Goal: Task Accomplishment & Management: Manage account settings

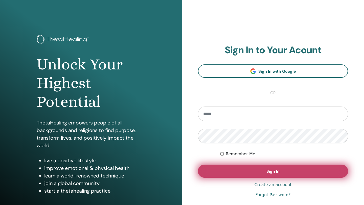
type input "**********"
click at [257, 170] on button "Sign In" at bounding box center [273, 171] width 150 height 13
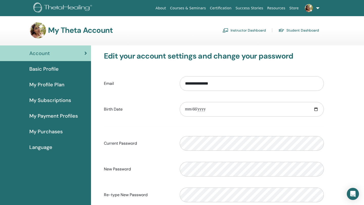
click at [262, 30] on link "Instructor Dashboard" at bounding box center [245, 30] width 44 height 8
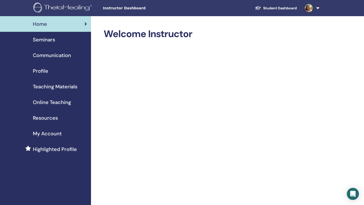
click at [46, 39] on span "Seminars" at bounding box center [44, 40] width 22 height 8
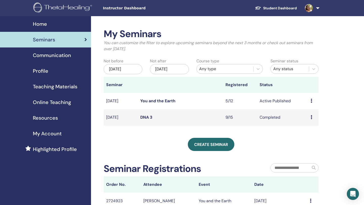
click at [162, 101] on link "You and the Earth" at bounding box center [157, 100] width 35 height 5
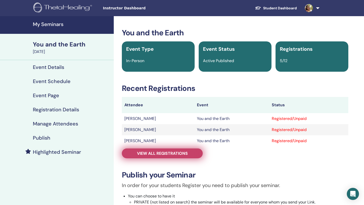
click at [164, 154] on span "View all registrations" at bounding box center [162, 153] width 51 height 5
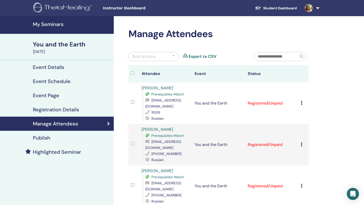
click at [301, 102] on icon at bounding box center [302, 103] width 2 height 4
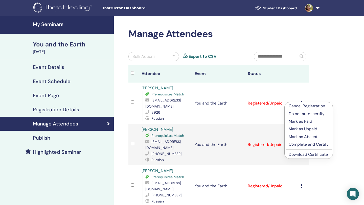
click at [296, 145] on p "Complete and Certify" at bounding box center [309, 145] width 40 height 6
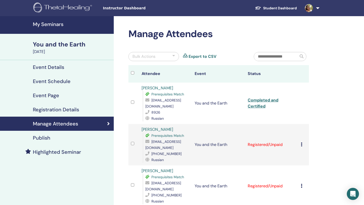
click at [301, 141] on td "Cancel Registration Do not auto-certify Mark as Paid Mark as Unpaid Mark as Abs…" at bounding box center [303, 144] width 11 height 41
click at [301, 143] on icon at bounding box center [302, 145] width 2 height 4
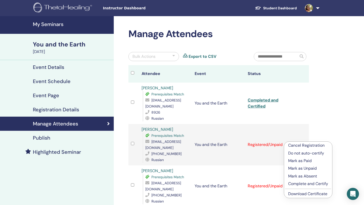
click at [295, 182] on p "Complete and Certify" at bounding box center [308, 184] width 40 height 6
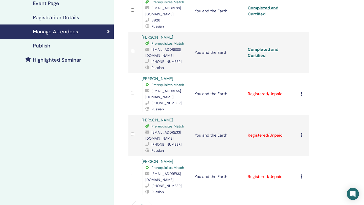
scroll to position [95, 0]
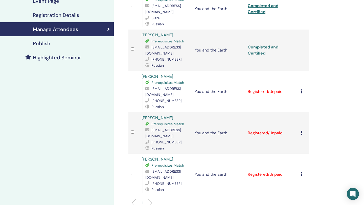
click at [302, 90] on icon at bounding box center [302, 92] width 2 height 4
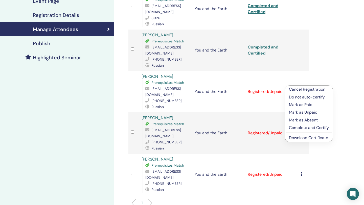
click at [297, 126] on p "Complete and Certify" at bounding box center [309, 128] width 40 height 6
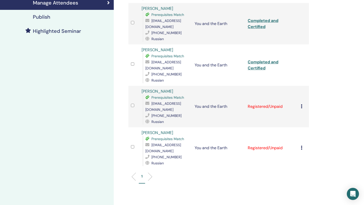
scroll to position [141, 0]
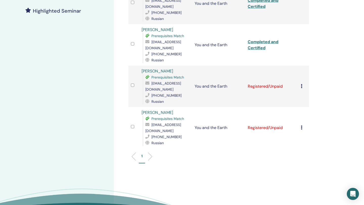
click at [301, 84] on icon at bounding box center [302, 86] width 2 height 4
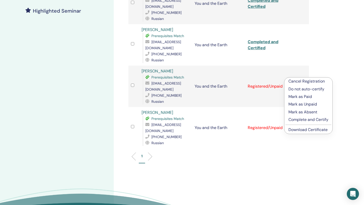
click at [298, 119] on p "Complete and Certify" at bounding box center [309, 120] width 40 height 6
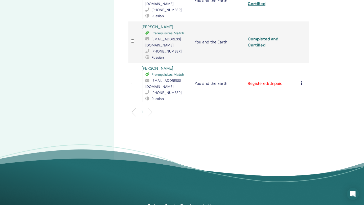
scroll to position [212, 0]
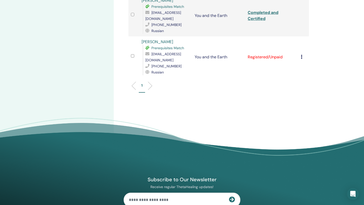
click at [302, 55] on icon at bounding box center [302, 57] width 2 height 4
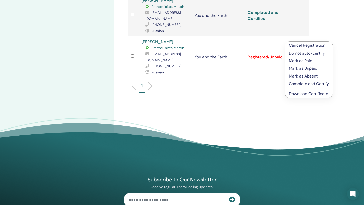
click at [301, 84] on p "Complete and Certify" at bounding box center [309, 84] width 40 height 6
